Goal: Information Seeking & Learning: Find specific fact

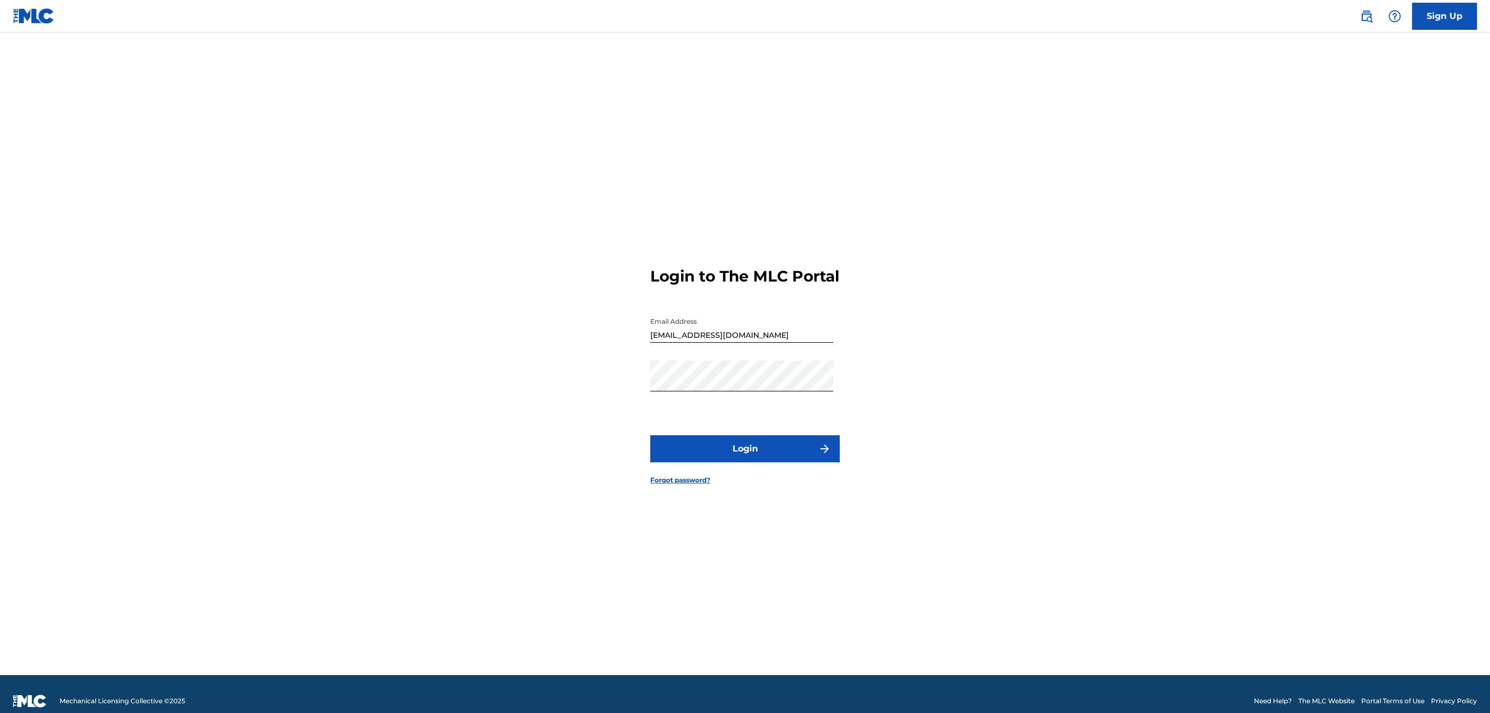
click at [751, 455] on button "Login" at bounding box center [745, 448] width 190 height 27
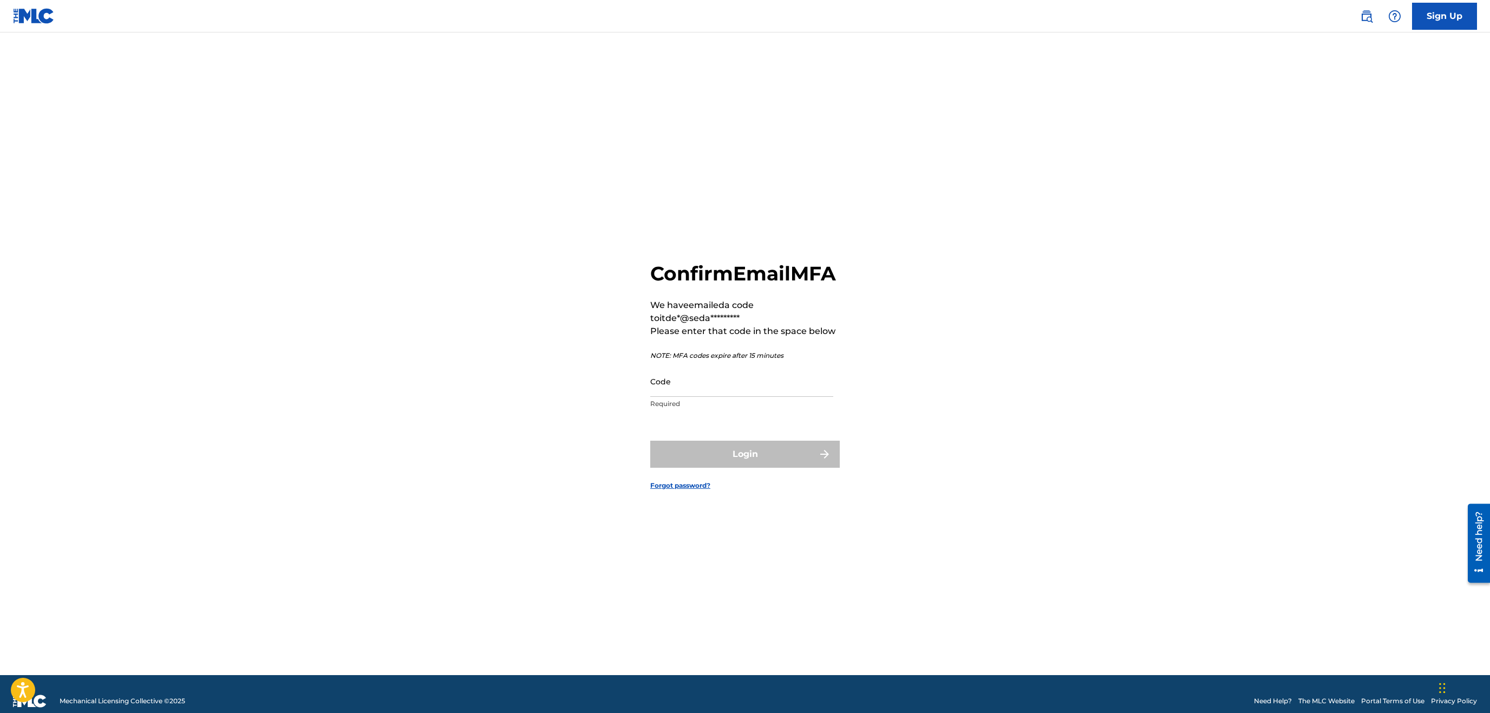
click at [773, 397] on input "Code" at bounding box center [741, 381] width 183 height 31
paste input "682994"
type input "682994"
click at [747, 468] on button "Login" at bounding box center [745, 454] width 190 height 27
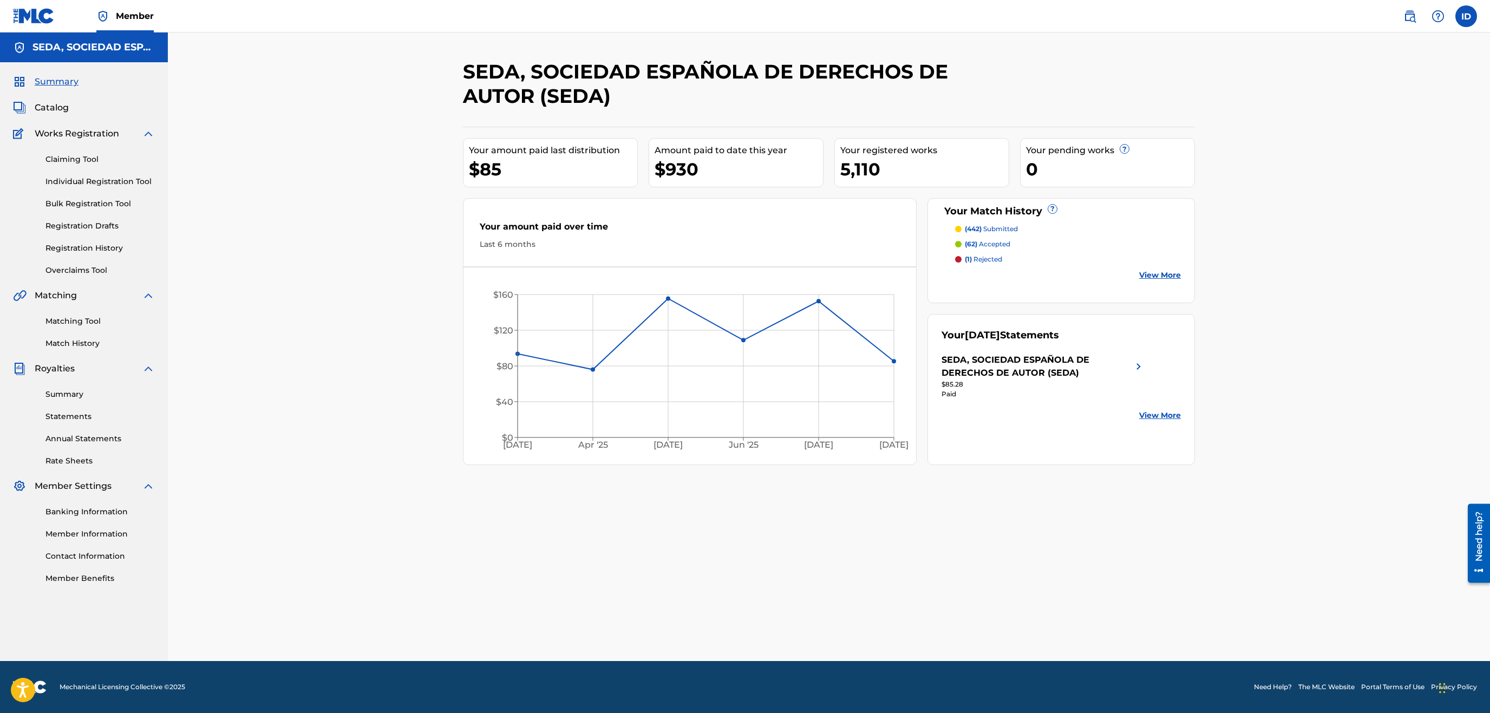
click at [67, 533] on link "Member Information" at bounding box center [99, 534] width 109 height 11
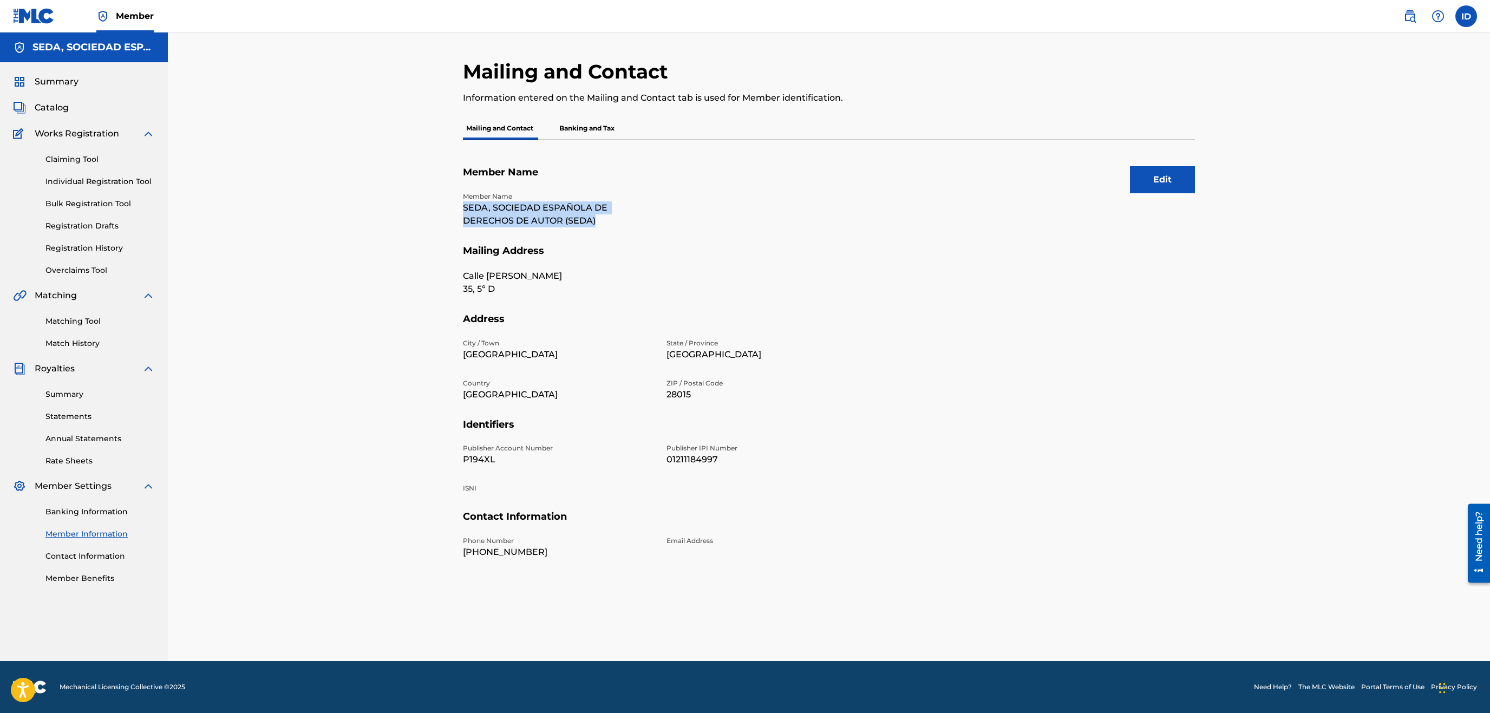
drag, startPoint x: 463, startPoint y: 206, endPoint x: 595, endPoint y: 224, distance: 133.3
click at [595, 224] on div "Mailing and Contact Information entered on the Mailing and Contact tab is used …" at bounding box center [829, 361] width 758 height 602
copy p "SEDA, SOCIEDAD ESPAÑOLA DE DERECHOS DE AUTOR (SEDA)"
click at [480, 459] on p "P194XL" at bounding box center [558, 459] width 191 height 13
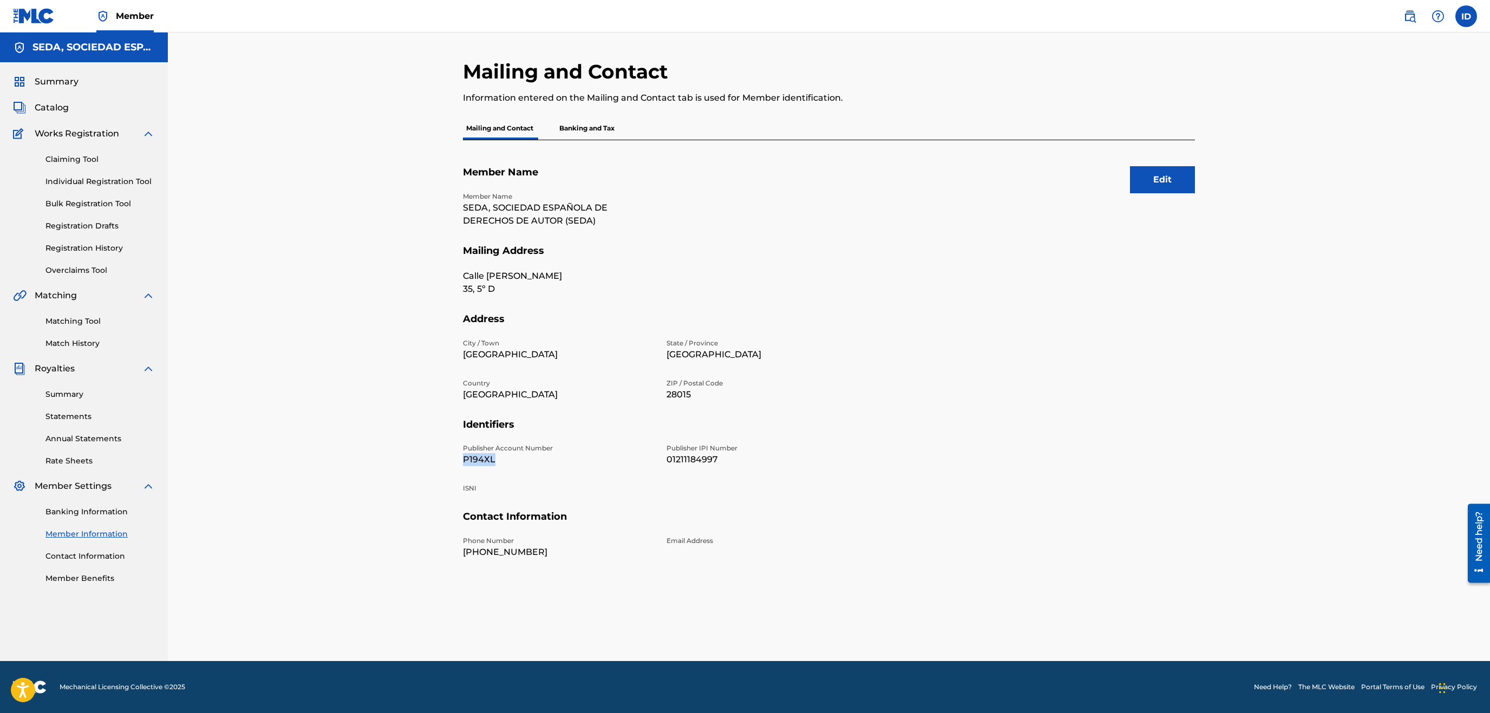
copy p "P194XL"
click at [690, 462] on p "01211184997" at bounding box center [762, 459] width 191 height 13
copy p "01211184997"
